Goal: Task Accomplishment & Management: Use online tool/utility

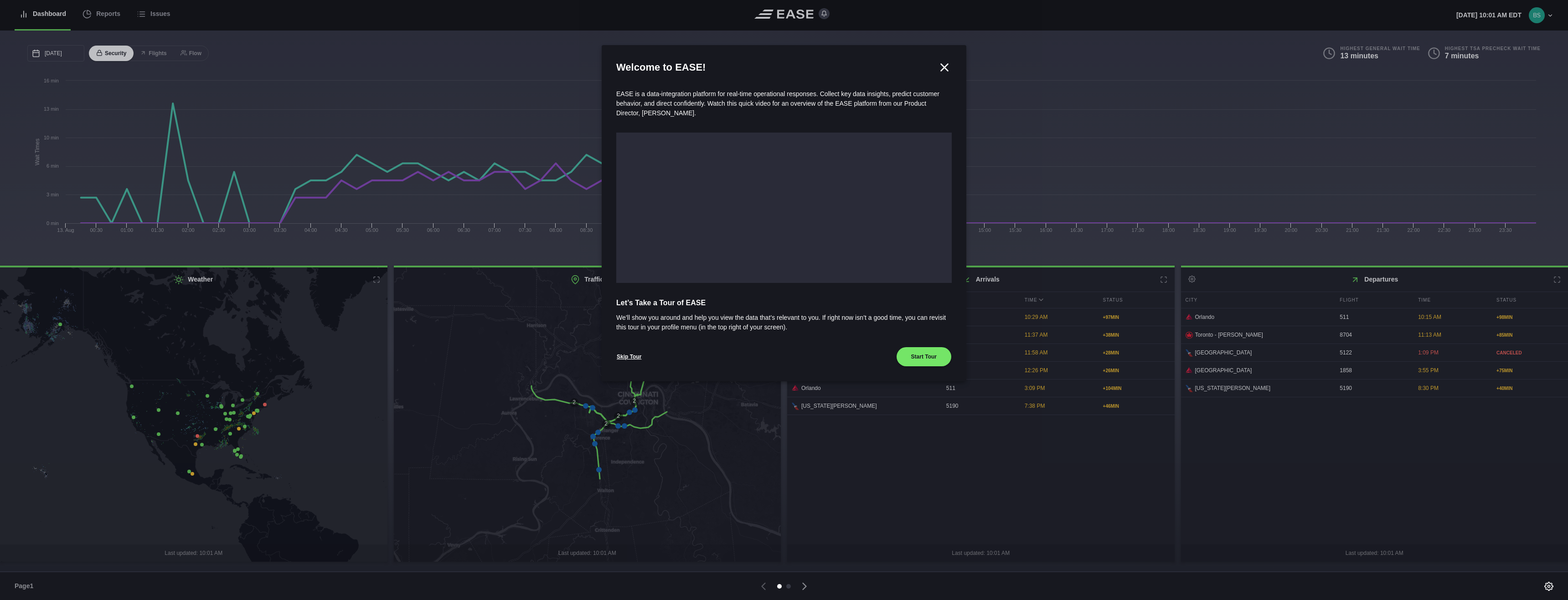
click at [944, 69] on icon at bounding box center [944, 67] width 13 height 13
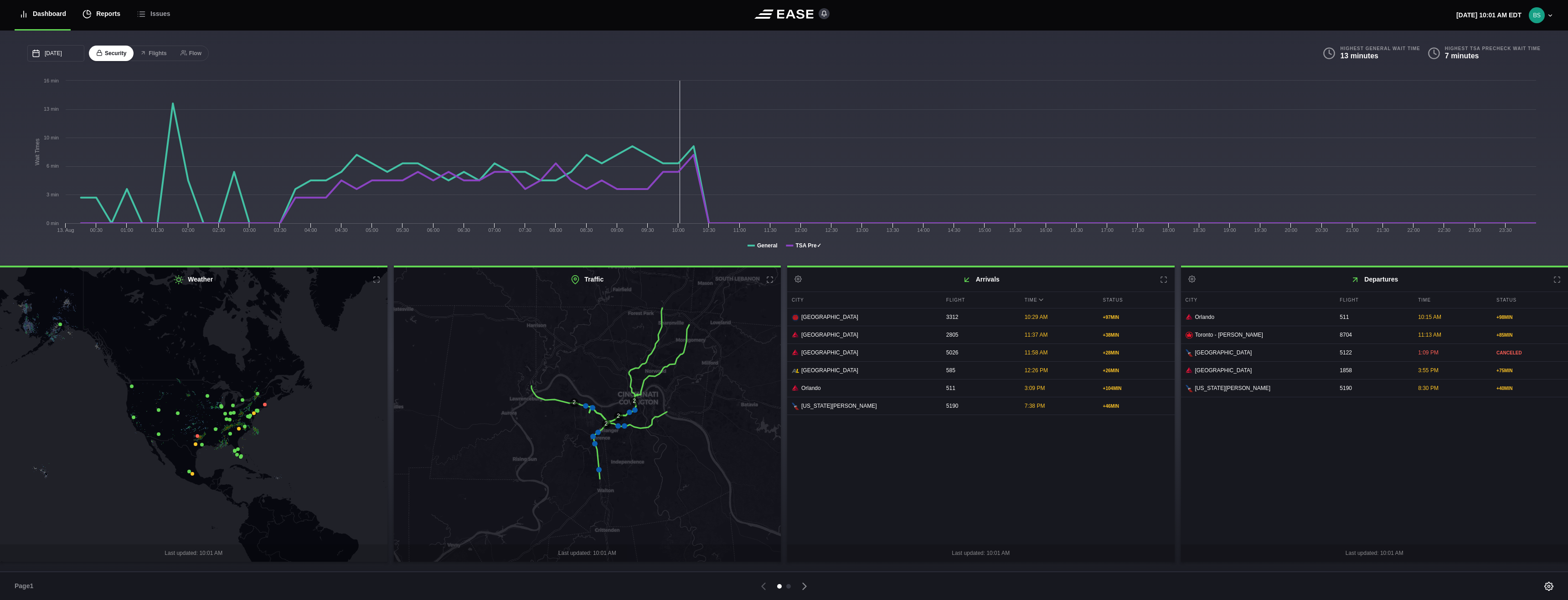
click at [101, 16] on div "Reports" at bounding box center [101, 13] width 38 height 30
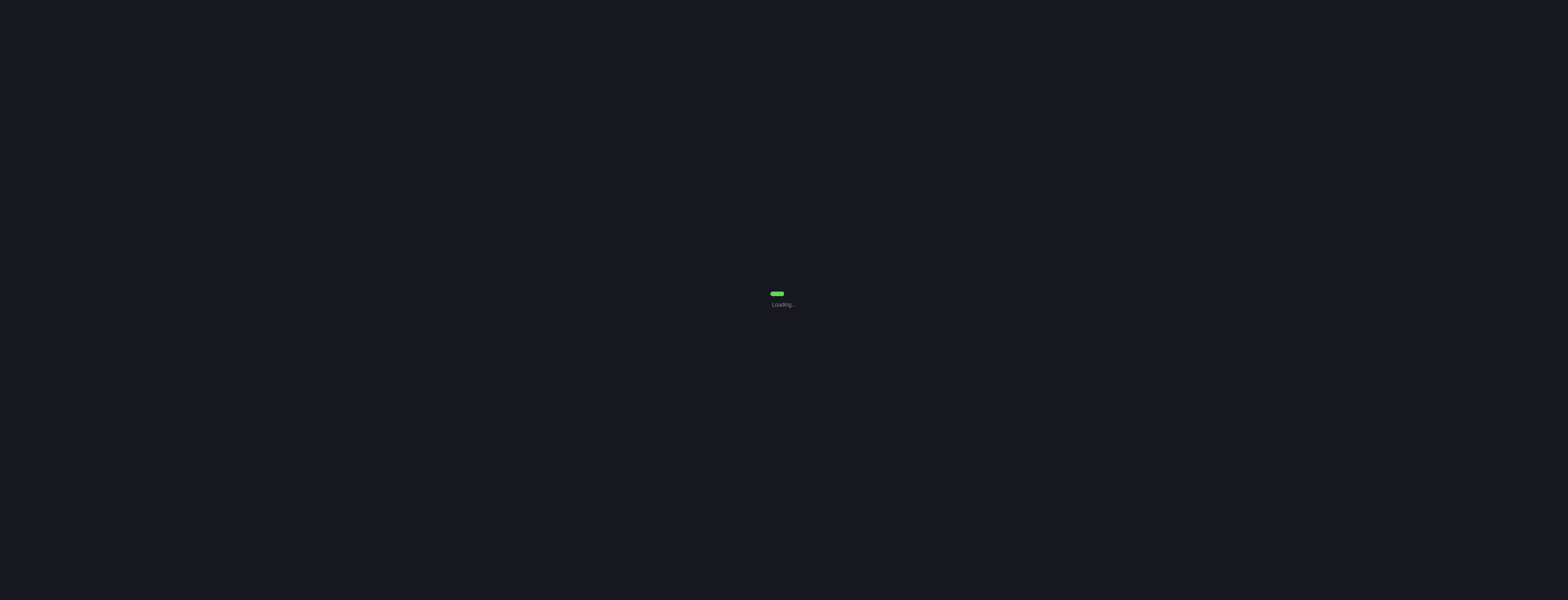
select select "7"
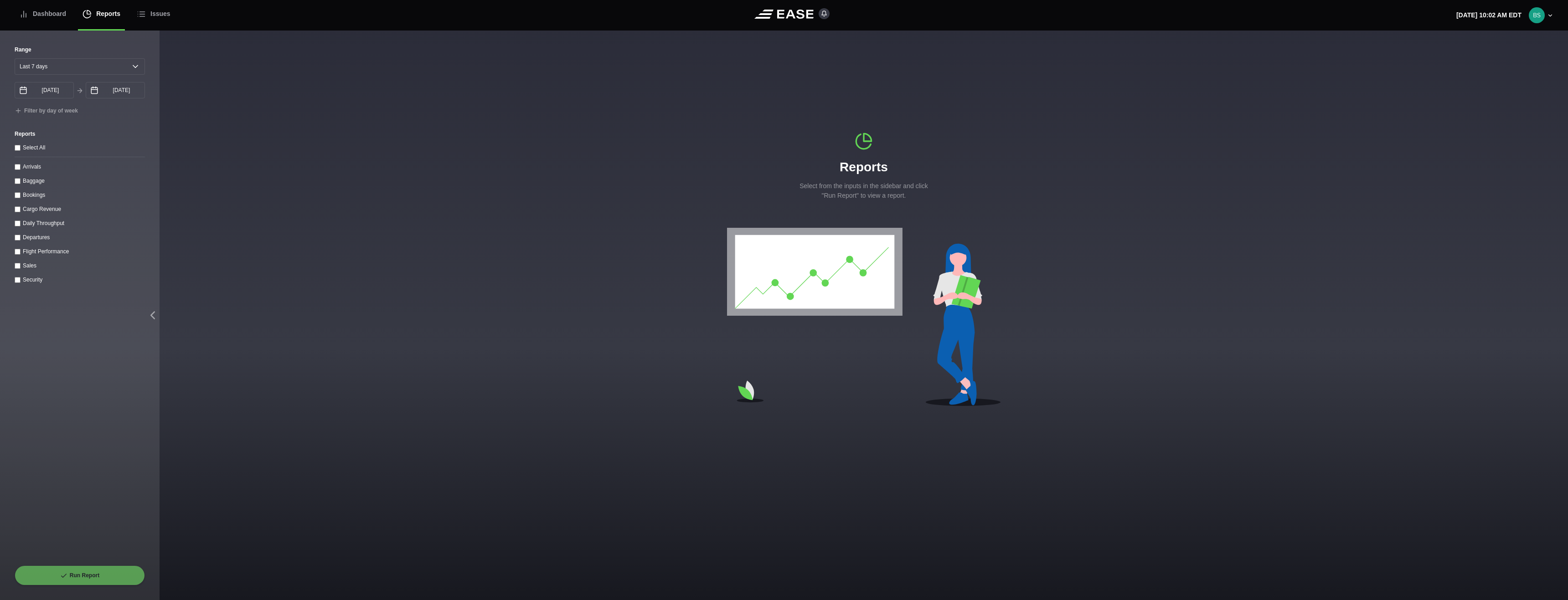
click at [18, 225] on throughput "Daily Throughput" at bounding box center [17, 223] width 6 height 6
checkbox throughput "true"
click at [71, 575] on button "Run Report" at bounding box center [79, 576] width 130 height 20
select select "7"
